Goal: Information Seeking & Learning: Check status

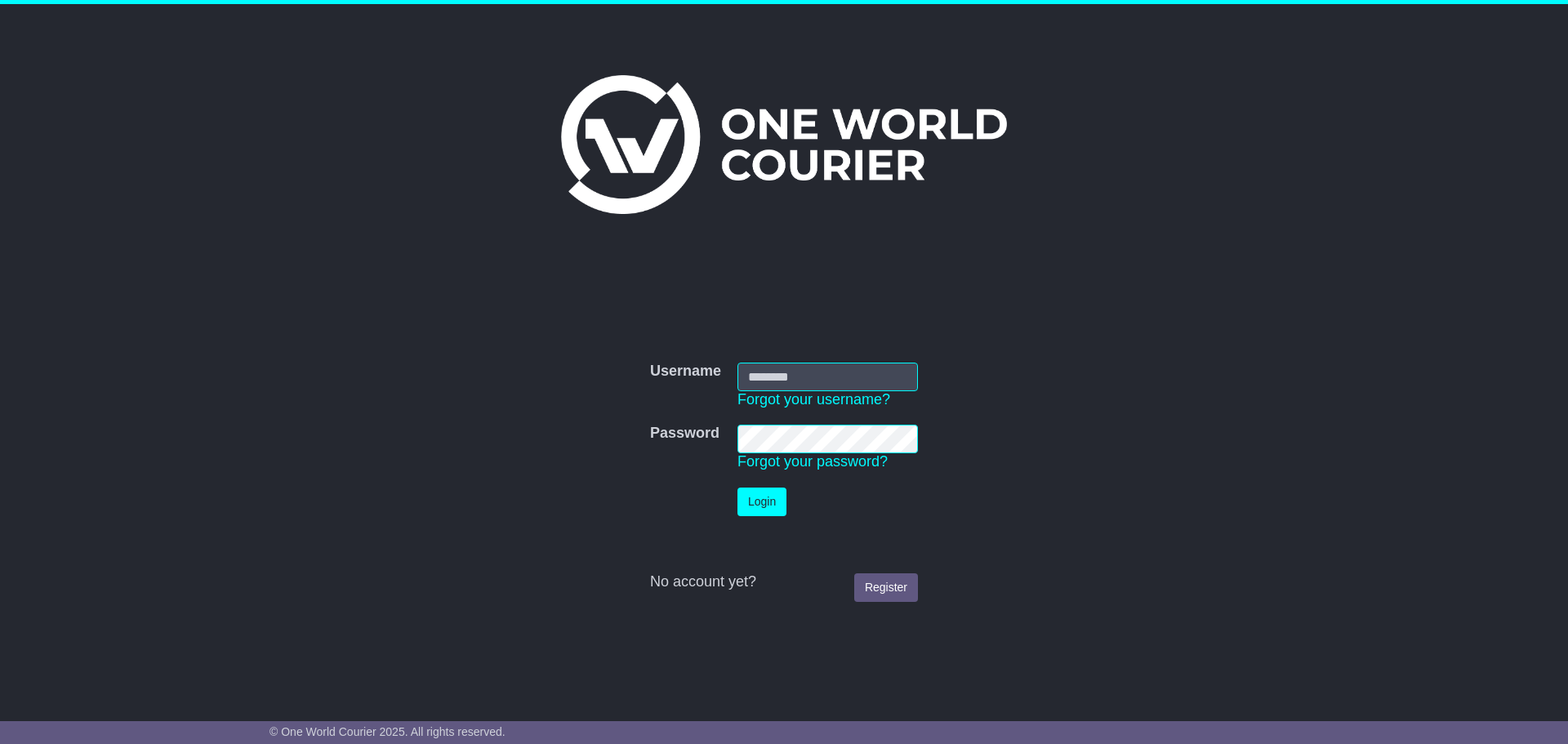
type input "**********"
click at [771, 502] on button "Login" at bounding box center [762, 502] width 49 height 29
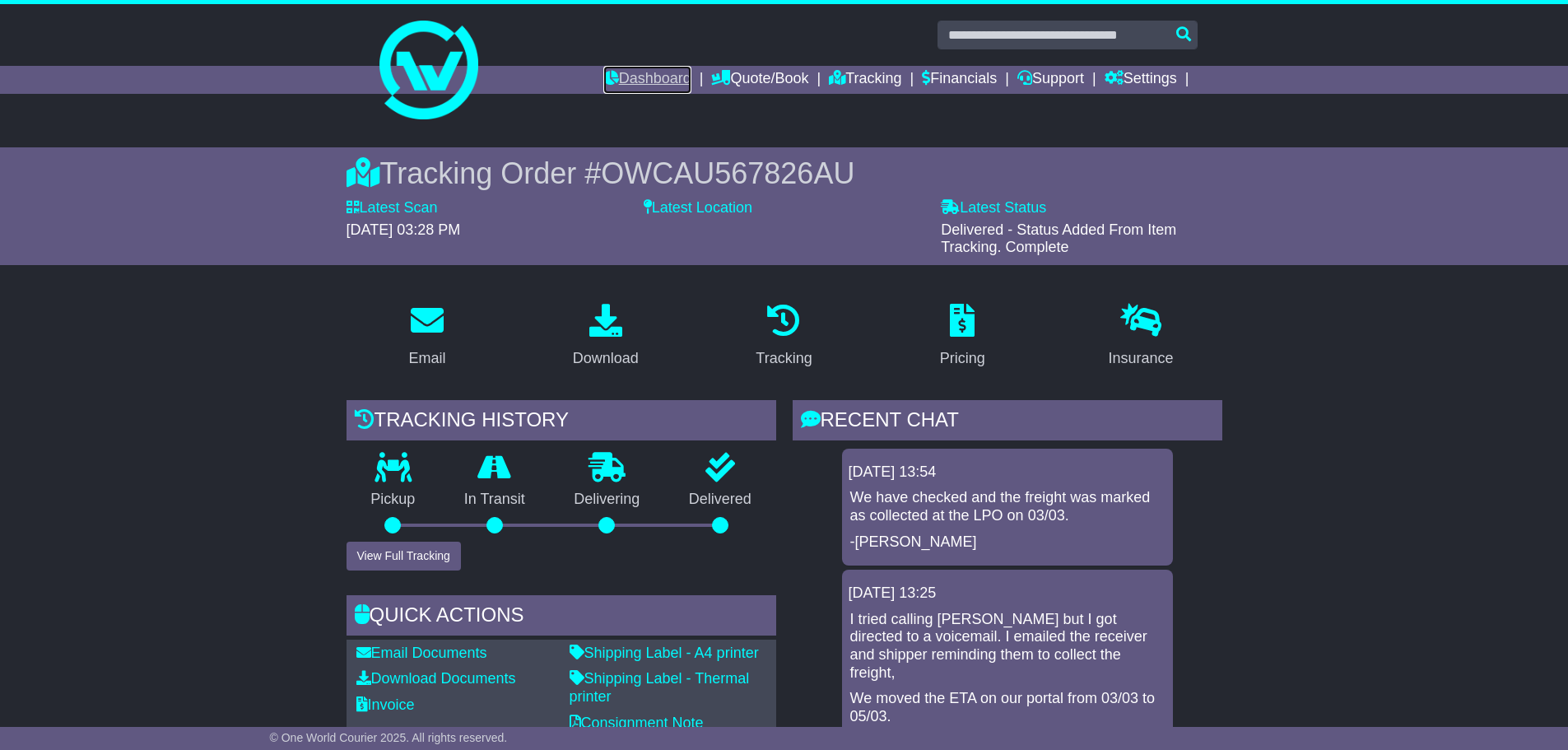
click at [630, 83] on link "Dashboard" at bounding box center [648, 80] width 88 height 28
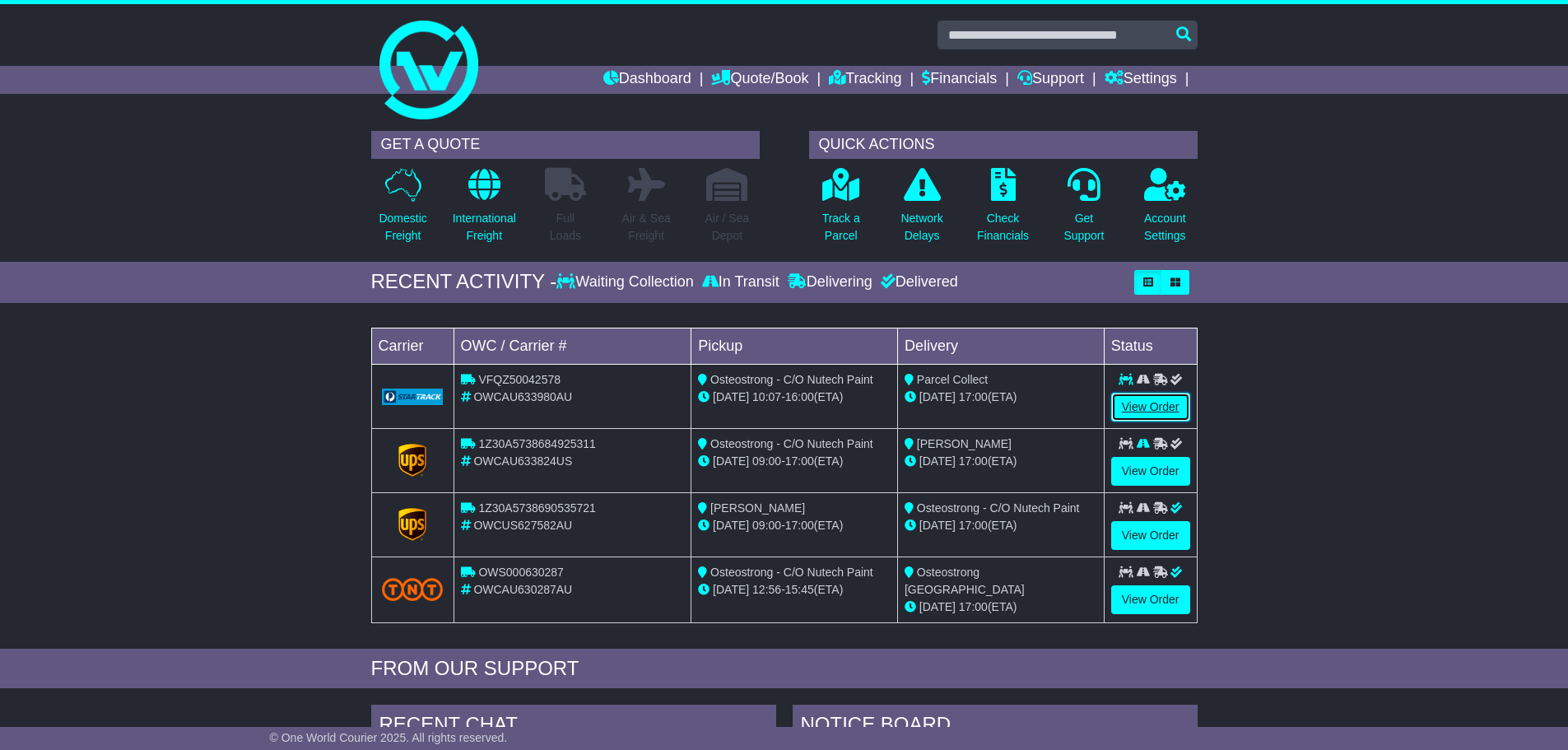
click at [1162, 406] on link "View Order" at bounding box center [1151, 407] width 79 height 29
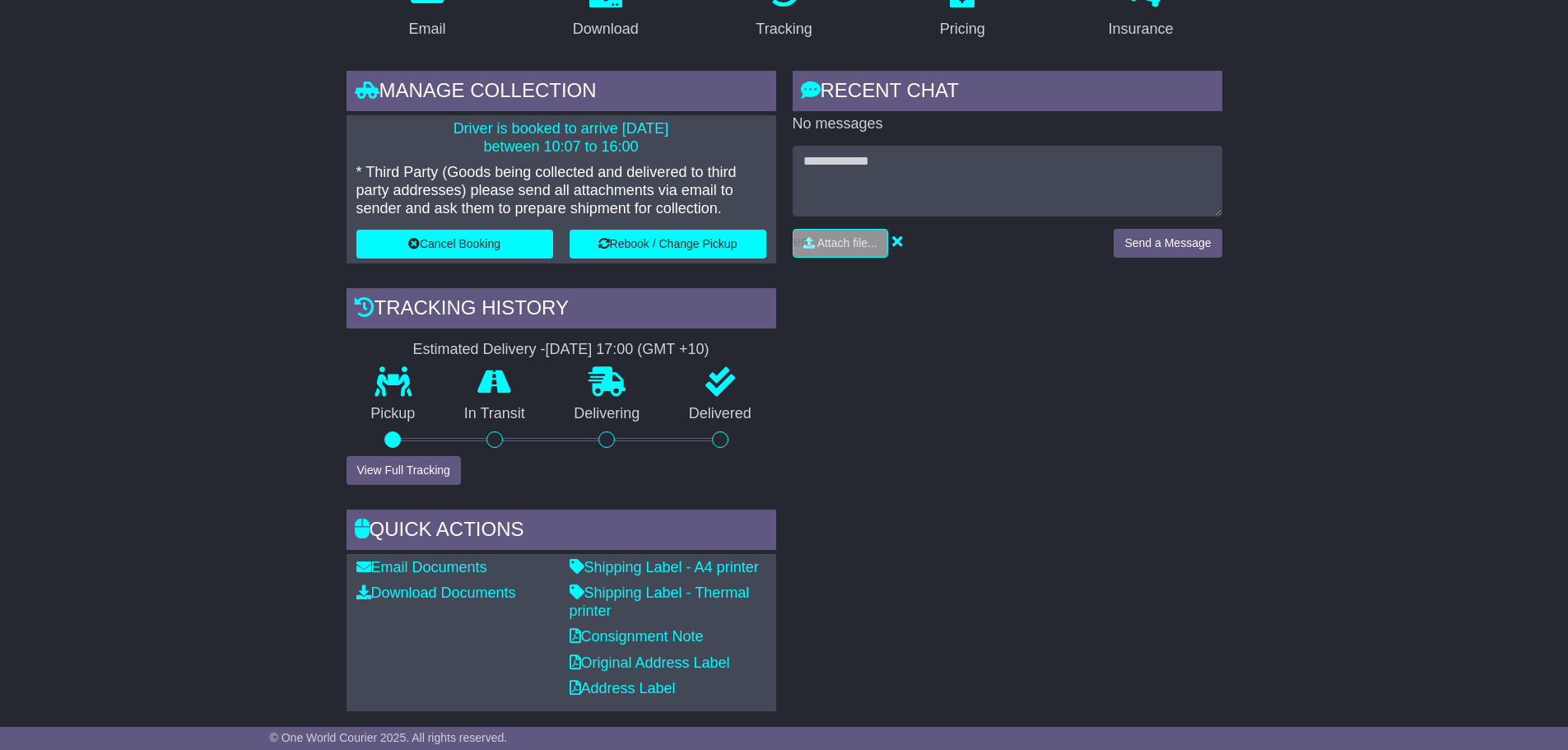
scroll to position [330, 0]
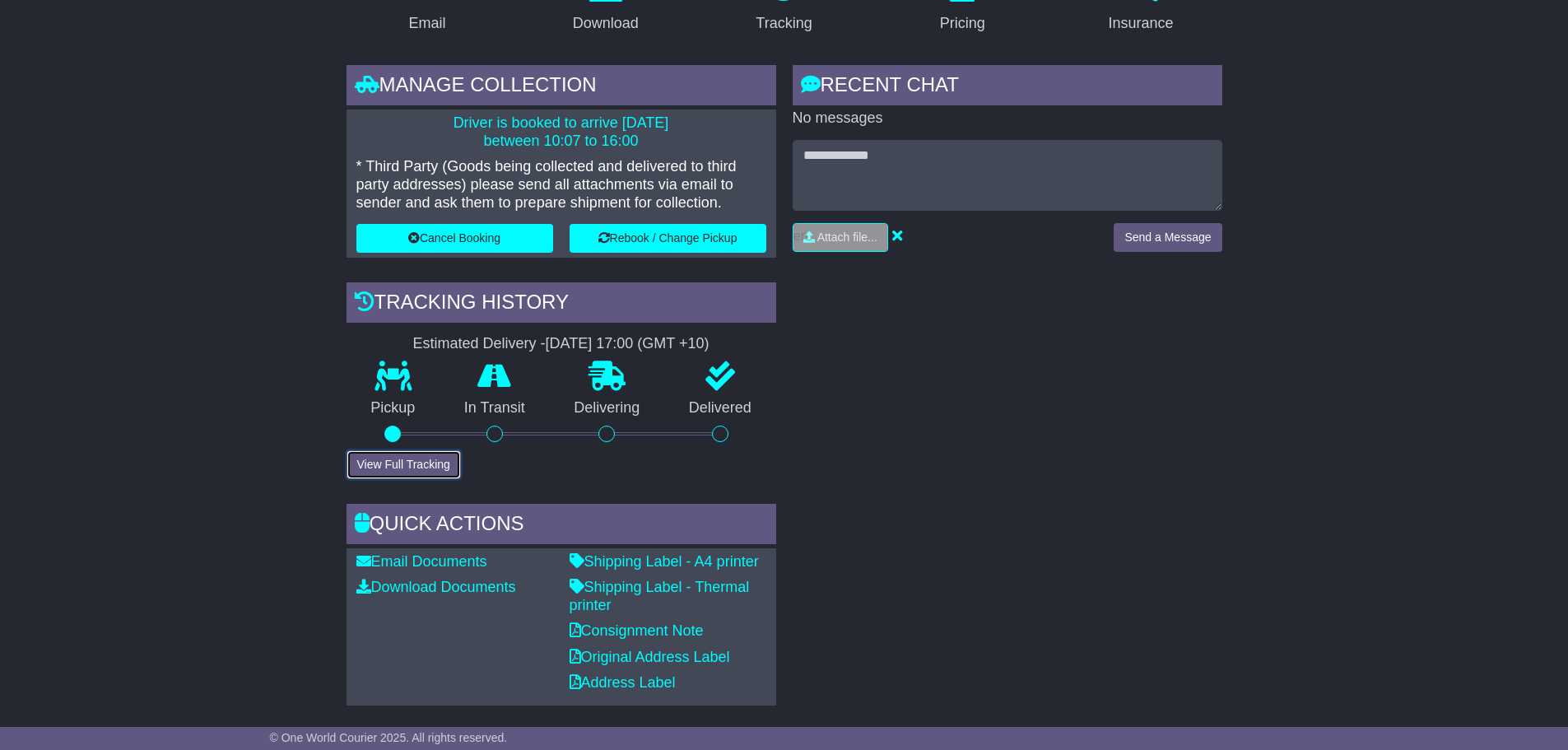
click at [431, 460] on button "View Full Tracking" at bounding box center [403, 464] width 114 height 29
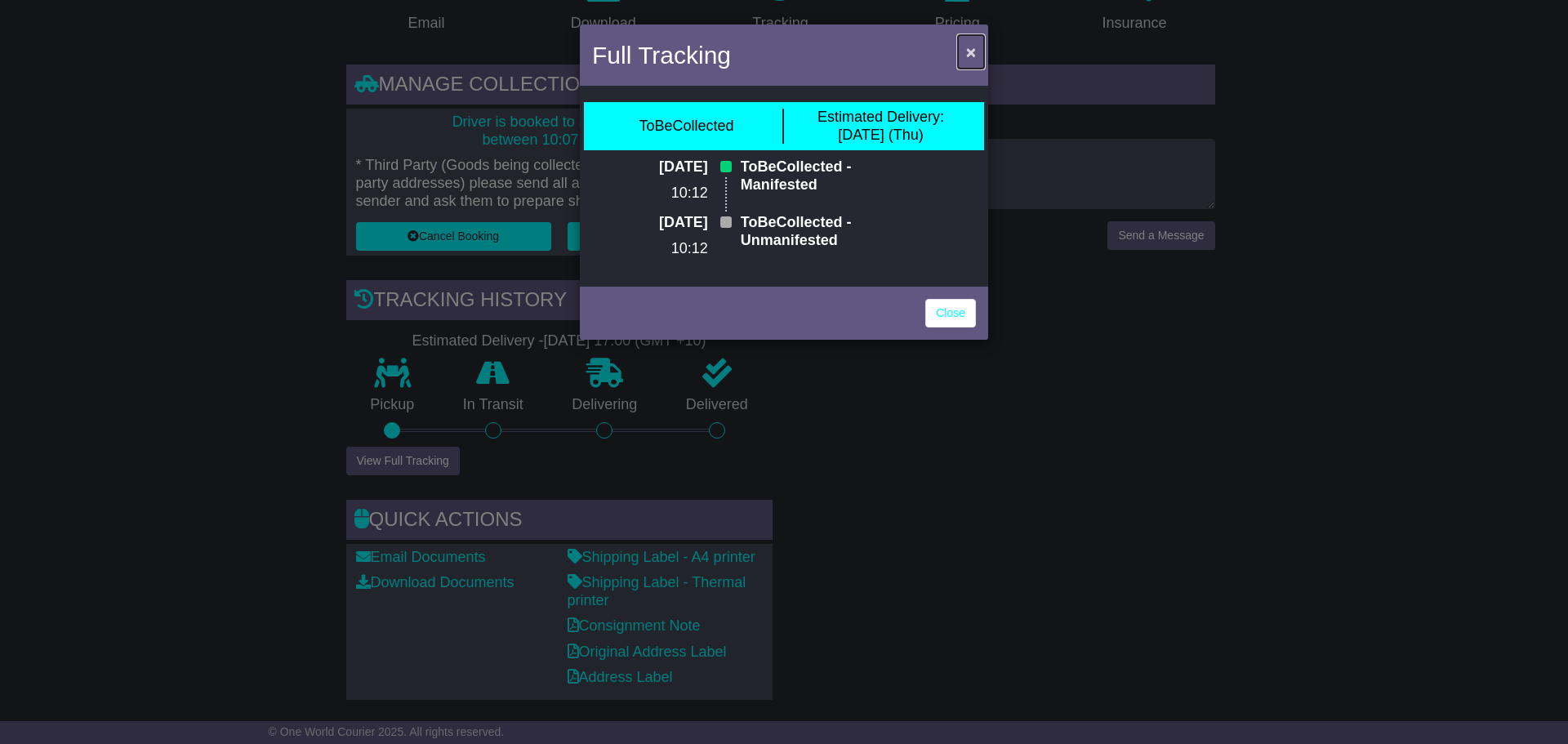
click at [973, 53] on span "×" at bounding box center [971, 52] width 10 height 19
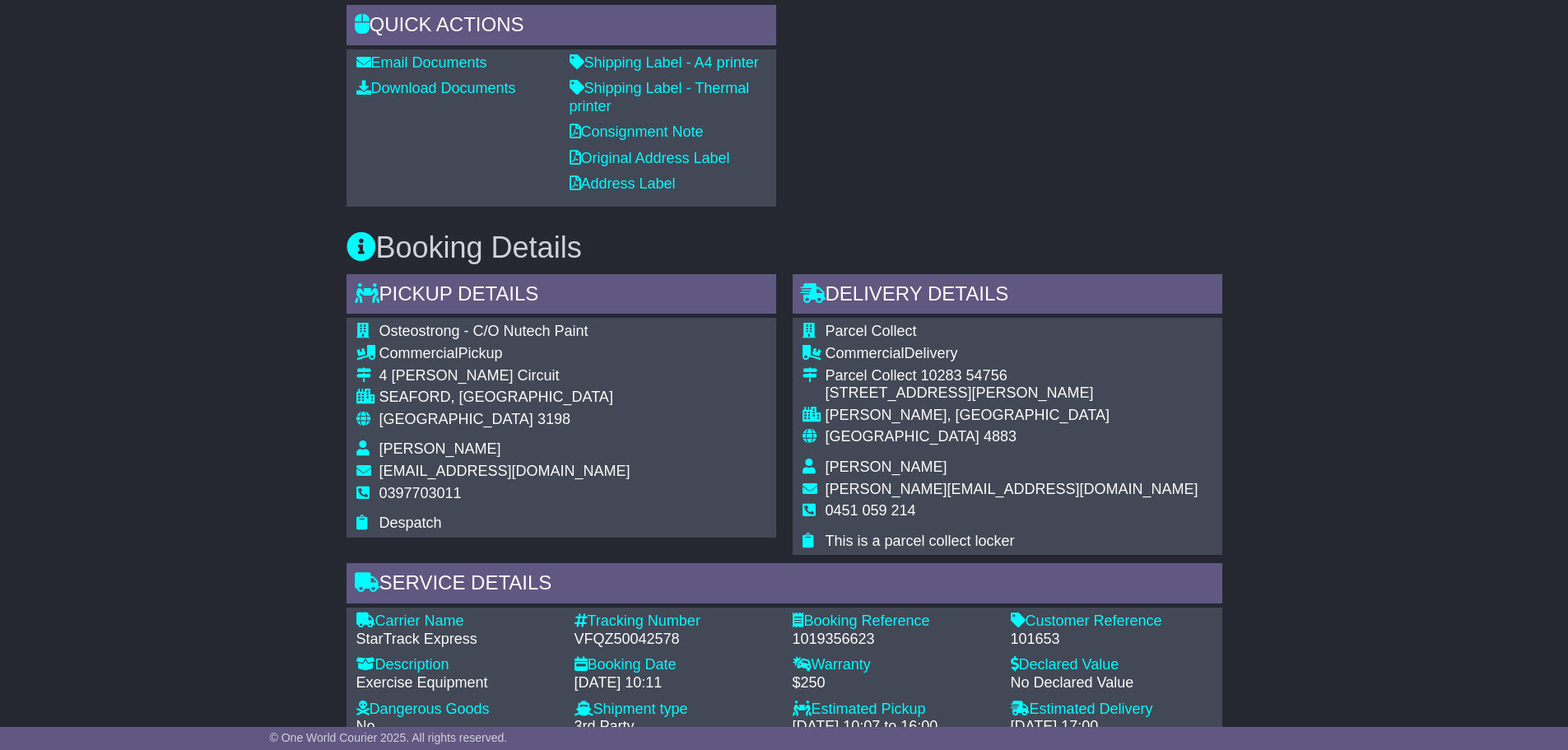
scroll to position [906, 0]
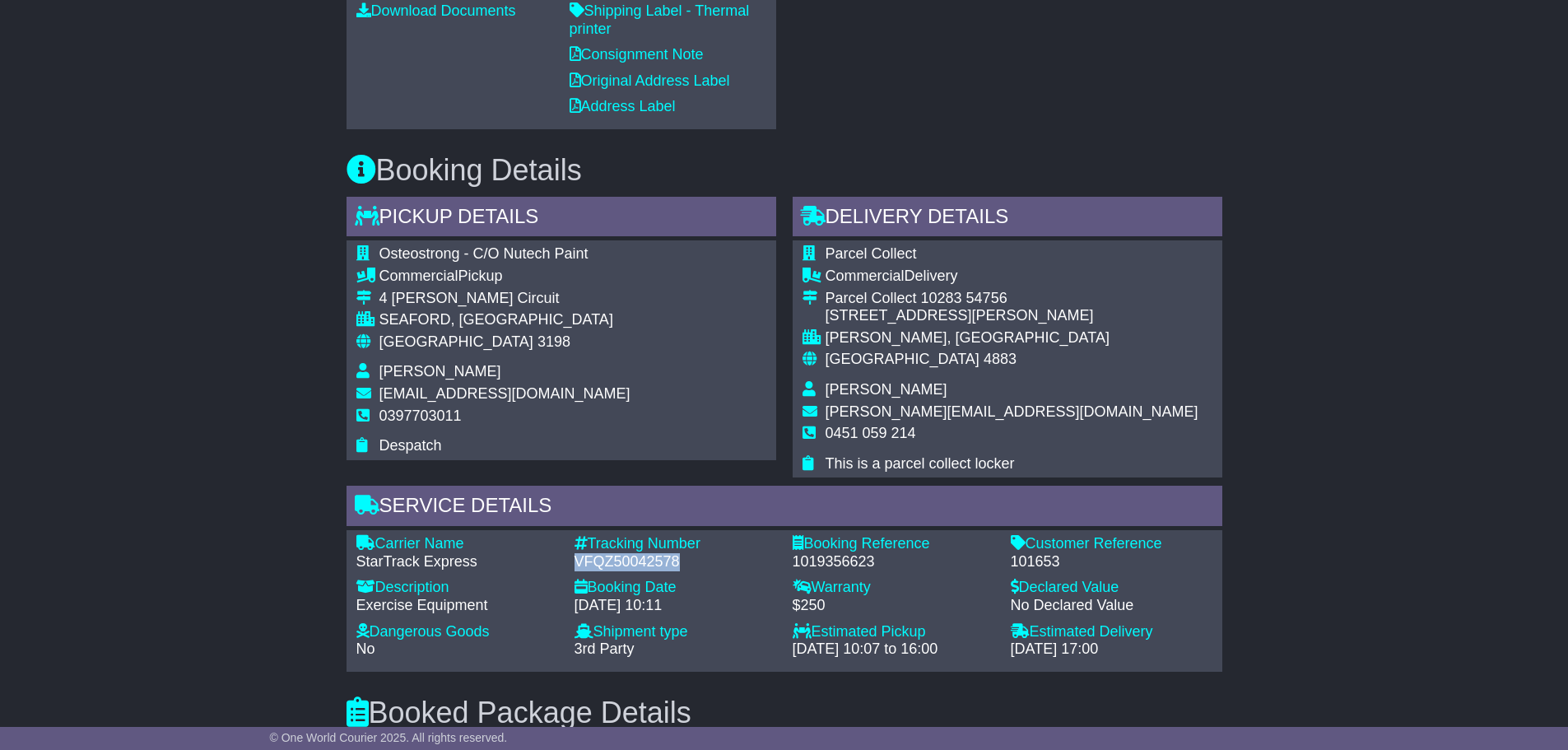
drag, startPoint x: 686, startPoint y: 557, endPoint x: 567, endPoint y: 563, distance: 119.2
click at [567, 563] on div "Tracking Number - VFQZ50042578" at bounding box center [675, 553] width 218 height 35
copy div "VFQZ50042578"
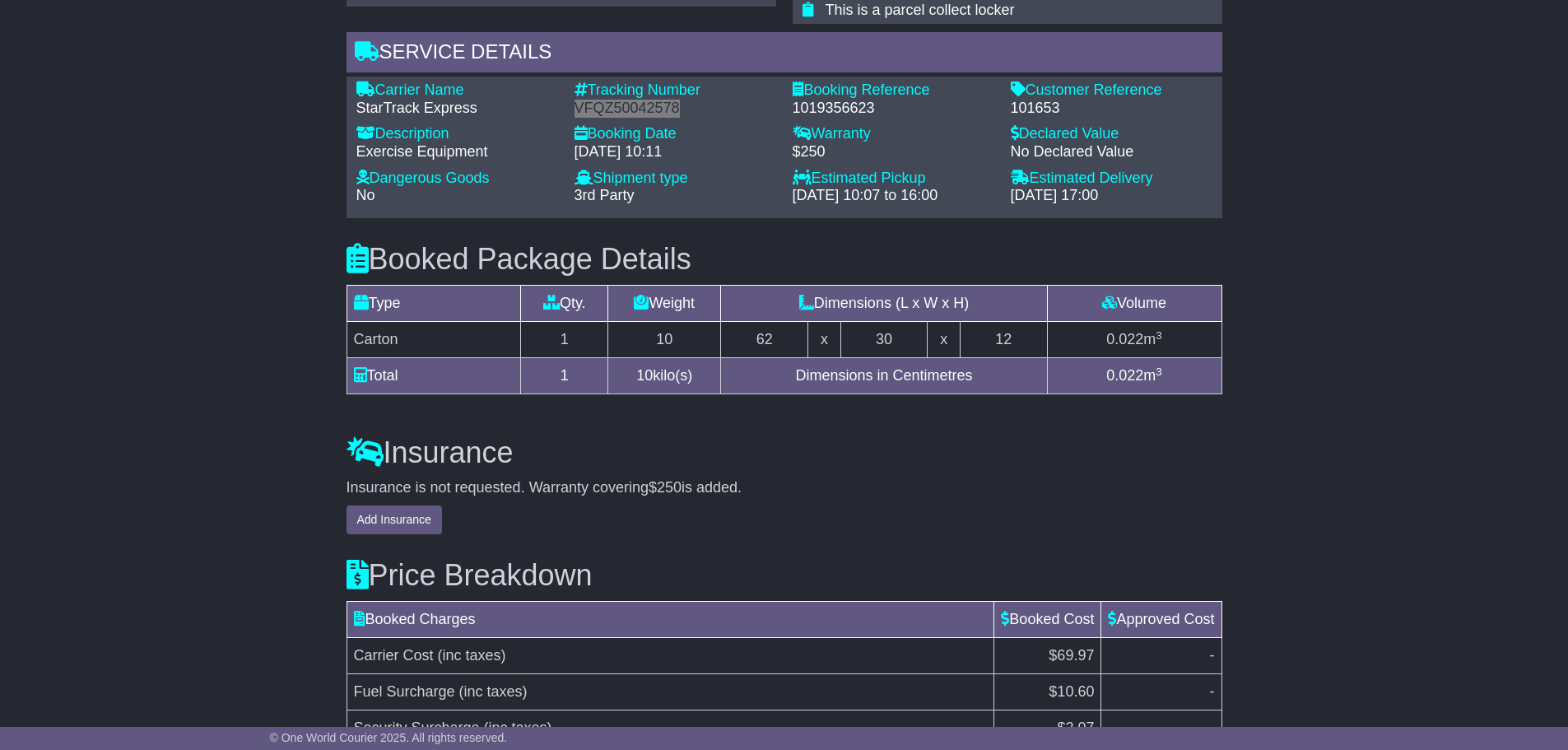
scroll to position [1525, 0]
